Goal: Check status: Check status

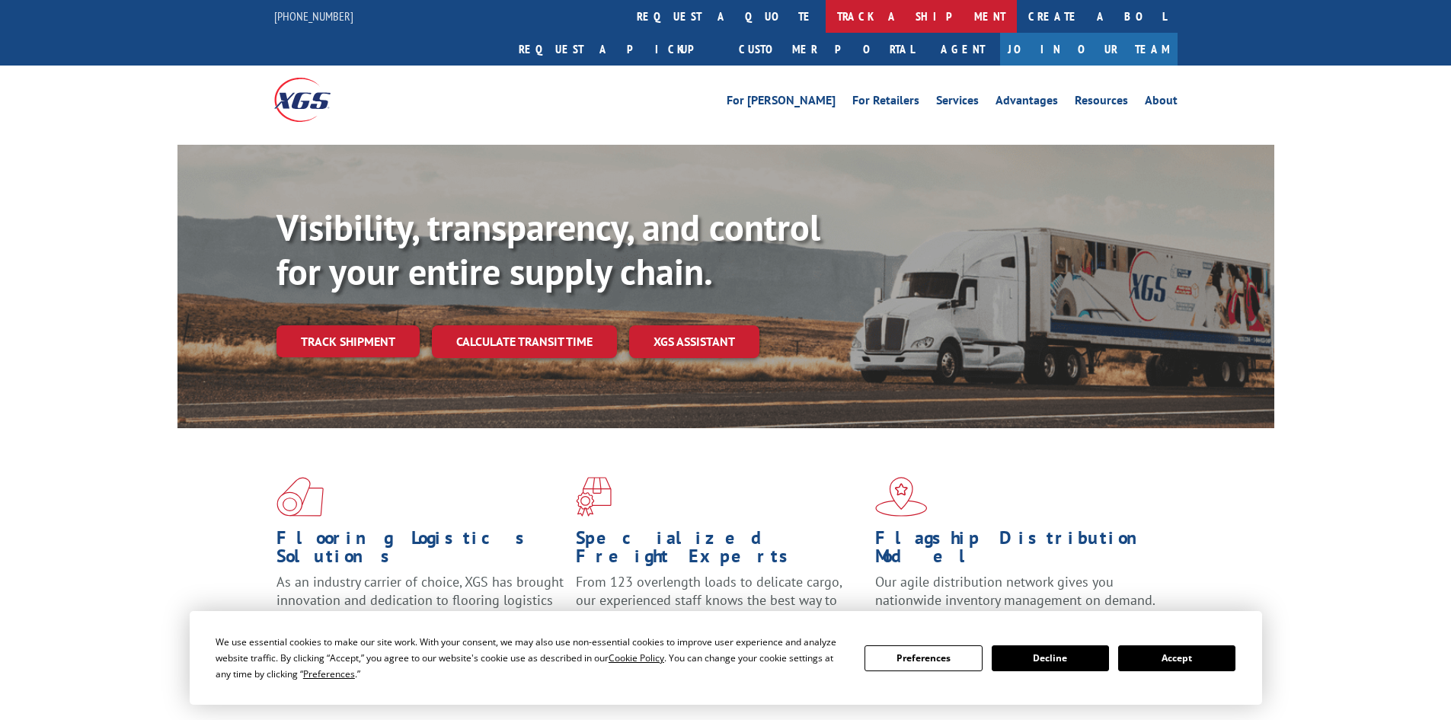
click at [826, 14] on link "track a shipment" at bounding box center [921, 16] width 191 height 33
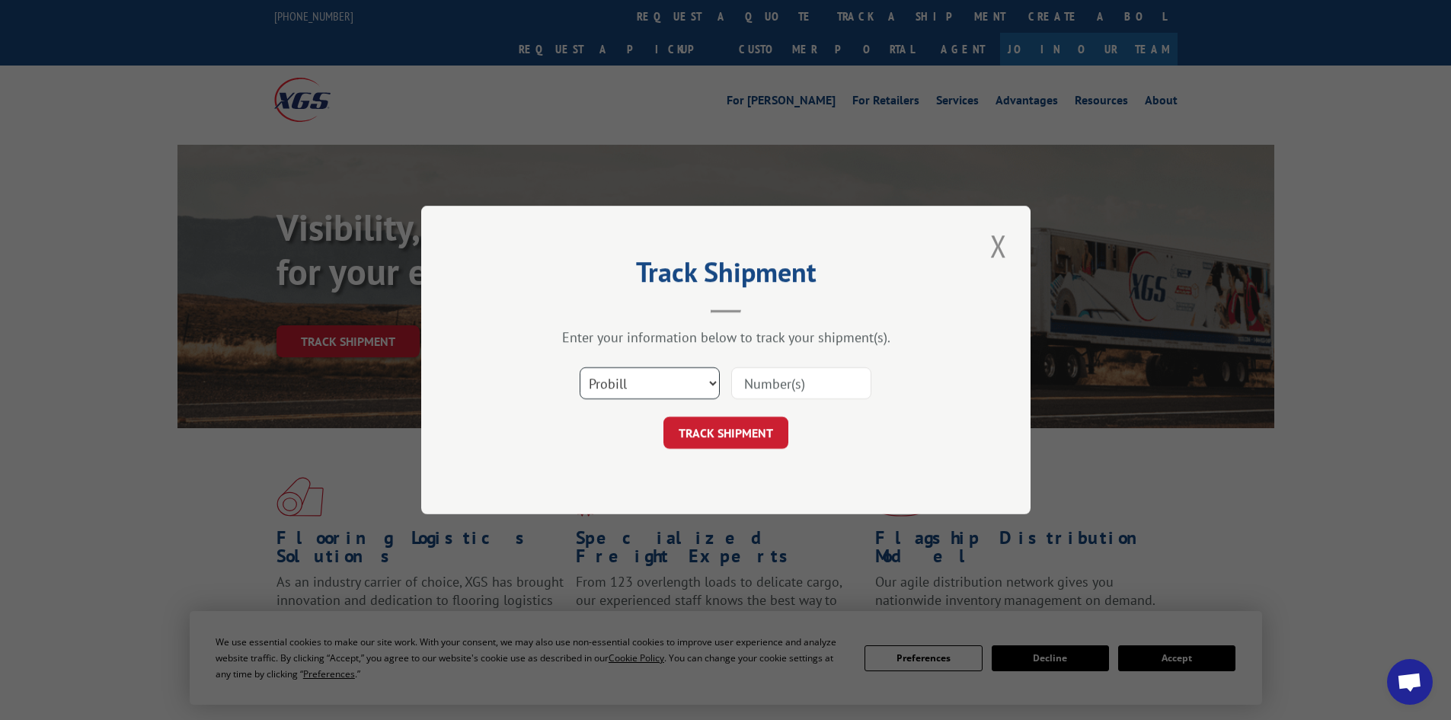
click at [713, 383] on select "Select category... Probill BOL PO" at bounding box center [650, 383] width 140 height 32
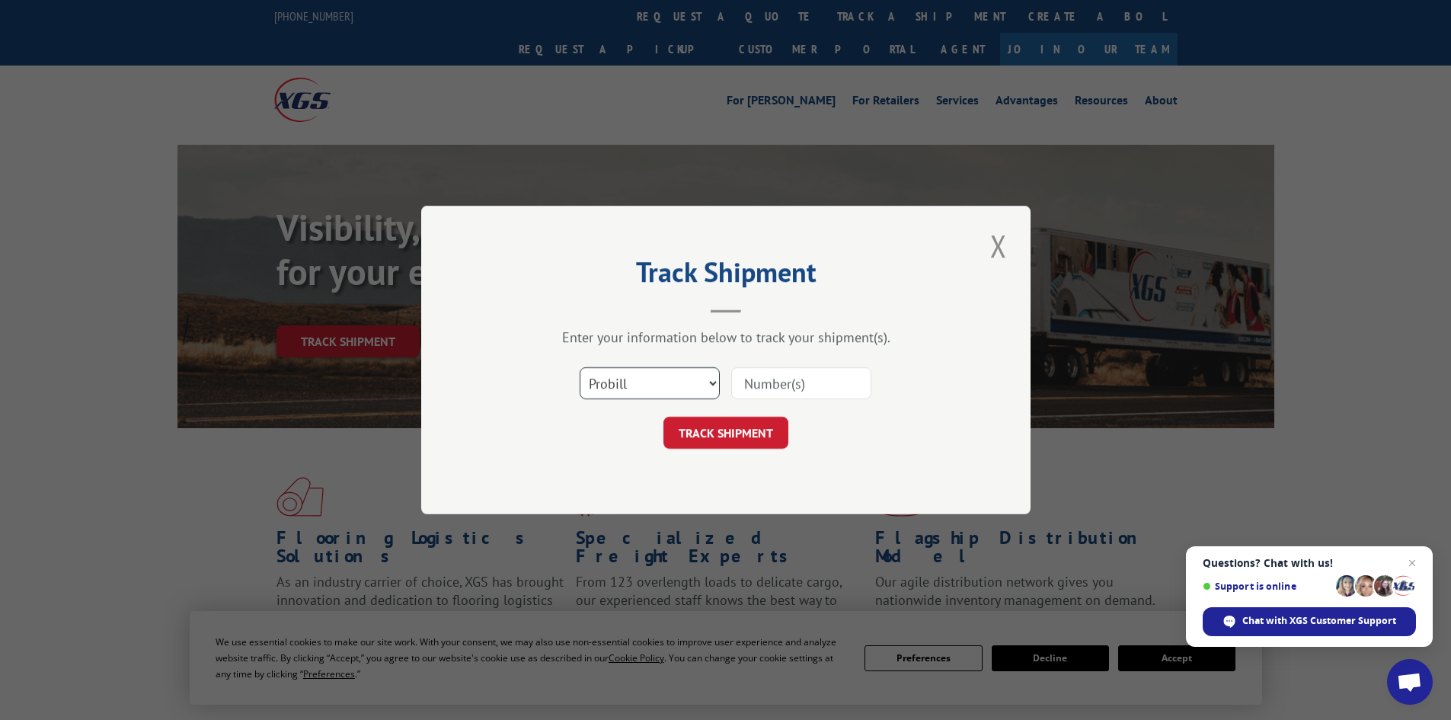
select select "bol"
click at [580, 367] on select "Select category... Probill BOL PO" at bounding box center [650, 383] width 140 height 32
click at [762, 385] on input at bounding box center [801, 383] width 140 height 32
paste input "4860149"
type input "4860149"
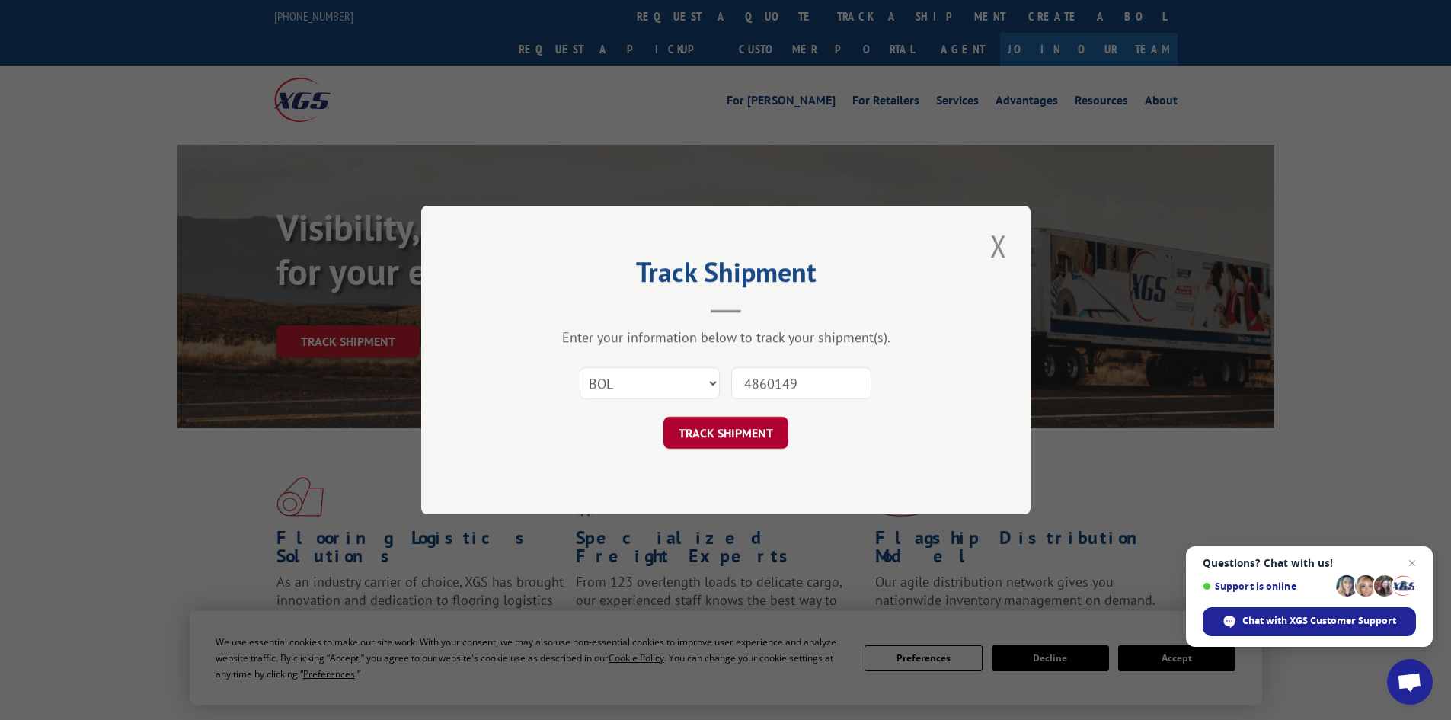
click at [764, 439] on button "TRACK SHIPMENT" at bounding box center [725, 433] width 125 height 32
